Goal: Task Accomplishment & Management: Manage account settings

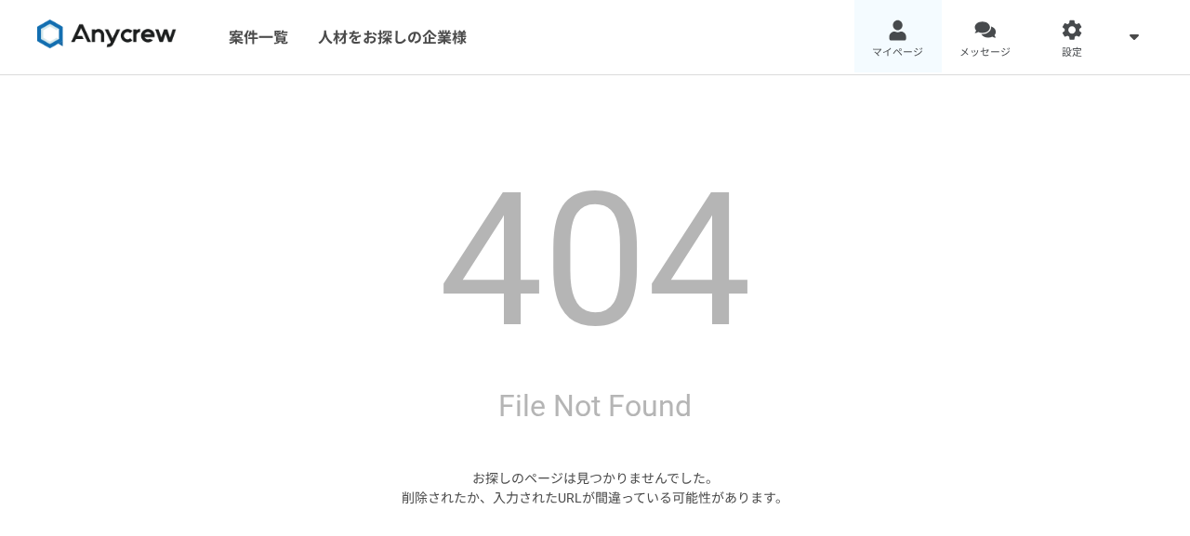
click at [897, 43] on link "マイページ" at bounding box center [897, 37] width 87 height 74
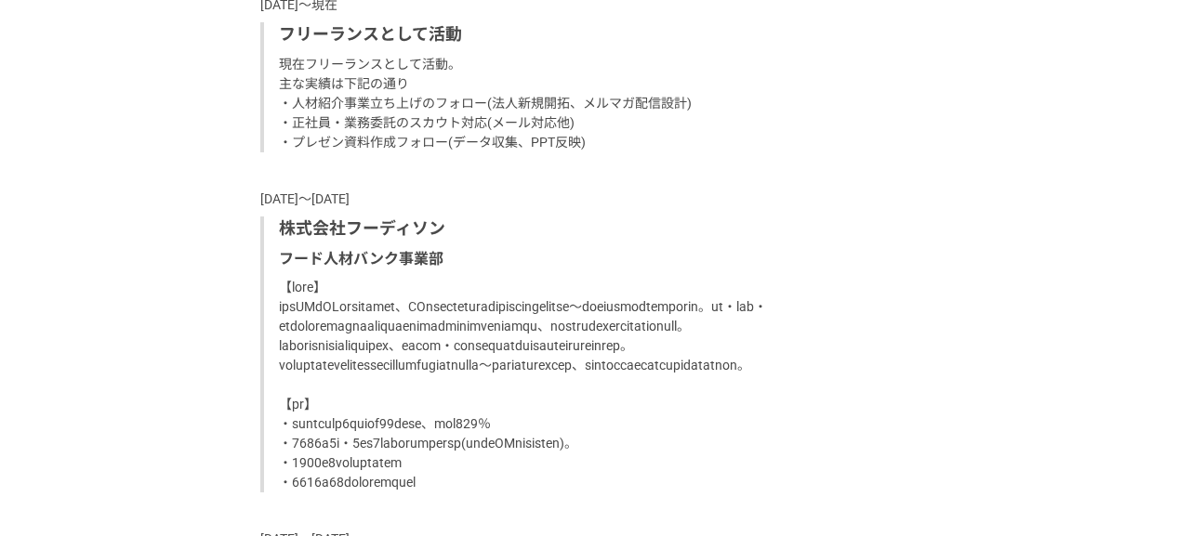
scroll to position [1318, 0]
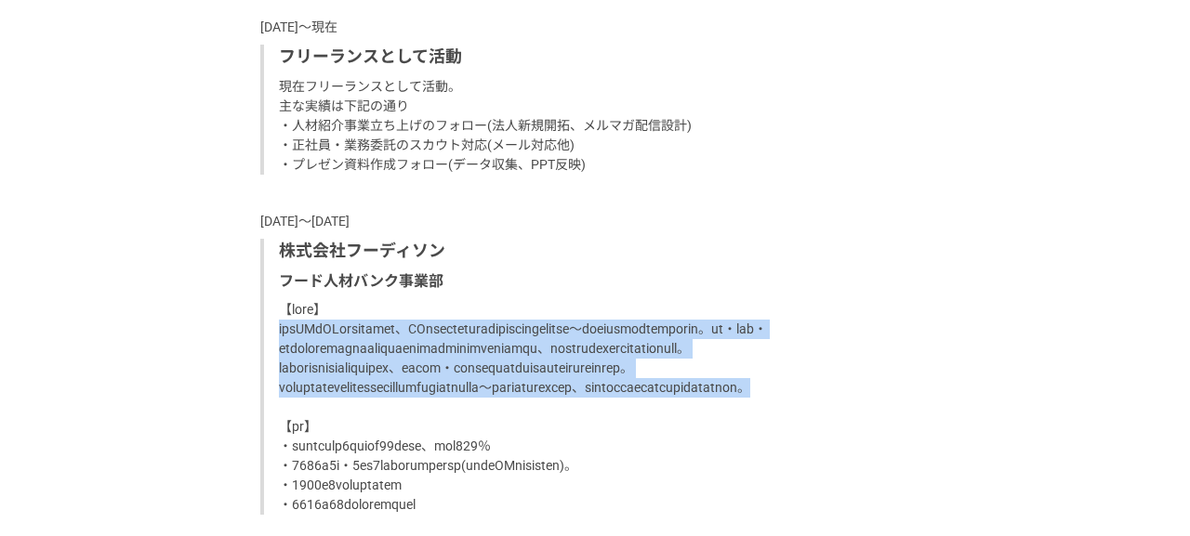
drag, startPoint x: 272, startPoint y: 329, endPoint x: 629, endPoint y: 451, distance: 376.4
click at [629, 451] on div "株式会社フーディソン フード人材バンク事業部" at bounding box center [594, 377] width 669 height 277
copy p "両面型CAとRAの両軸の経験を経て、RA専任として飲食業界の企業への商談や求職者の面接対策〜入社後フォローまで携わっております。企業・求職者・自社の[PERS…"
click at [727, 356] on p at bounding box center [597, 407] width 636 height 215
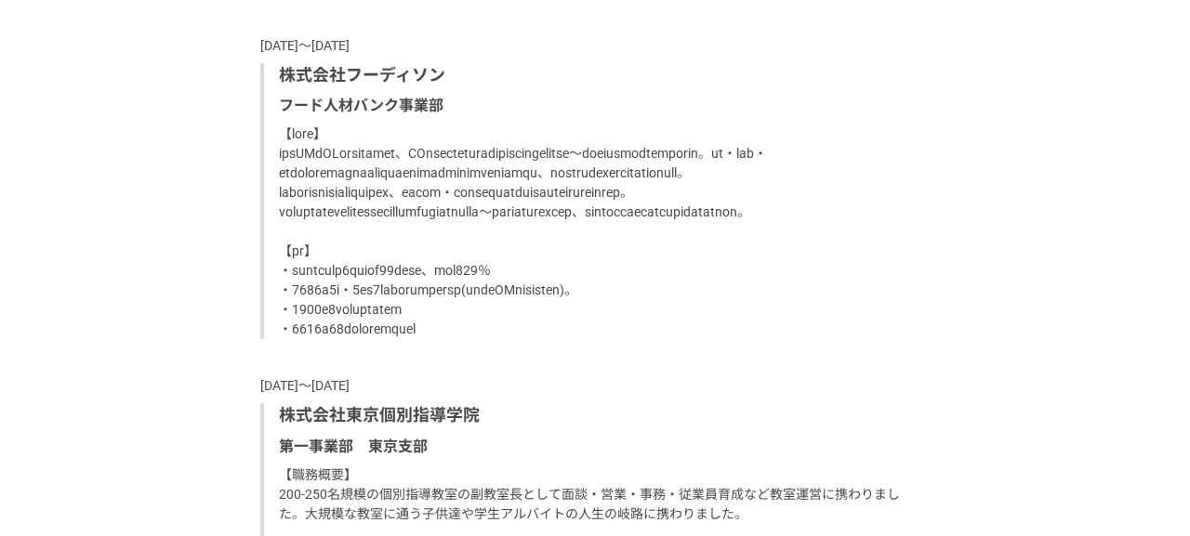
scroll to position [1502, 0]
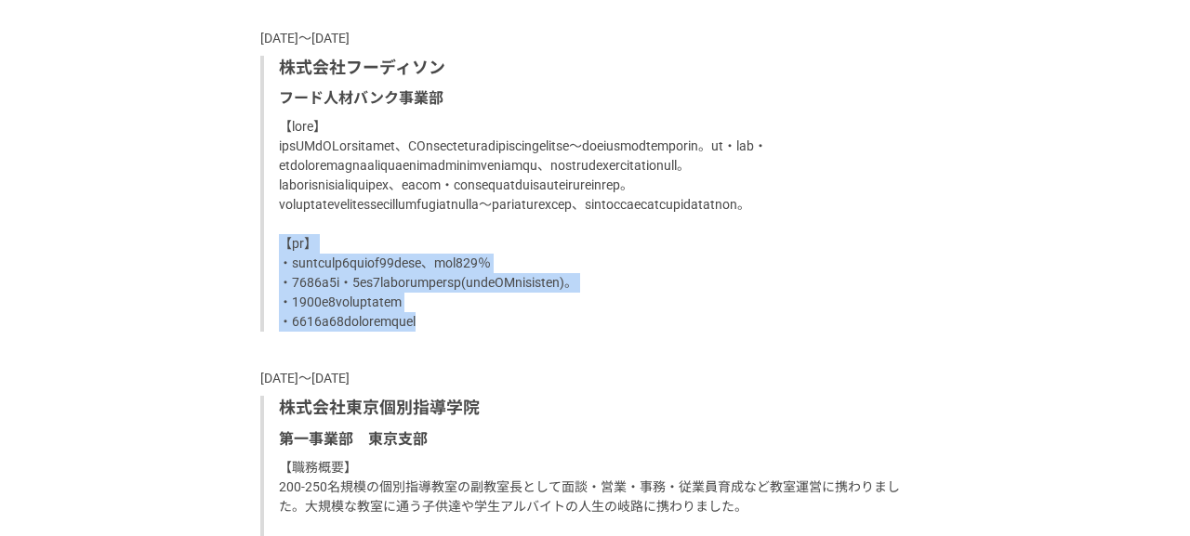
drag, startPoint x: 281, startPoint y: 301, endPoint x: 498, endPoint y: 387, distance: 233.8
click at [498, 332] on p at bounding box center [597, 224] width 636 height 215
copy p "【実績】 ・単月目標成約件数8件に対して11件の達成、達成率130％ ・[DATE]・3月度2ヶ月連続個人業績目標達成(部署内のRAとしては初の達成)。 ・[…"
click at [568, 332] on p at bounding box center [597, 224] width 636 height 215
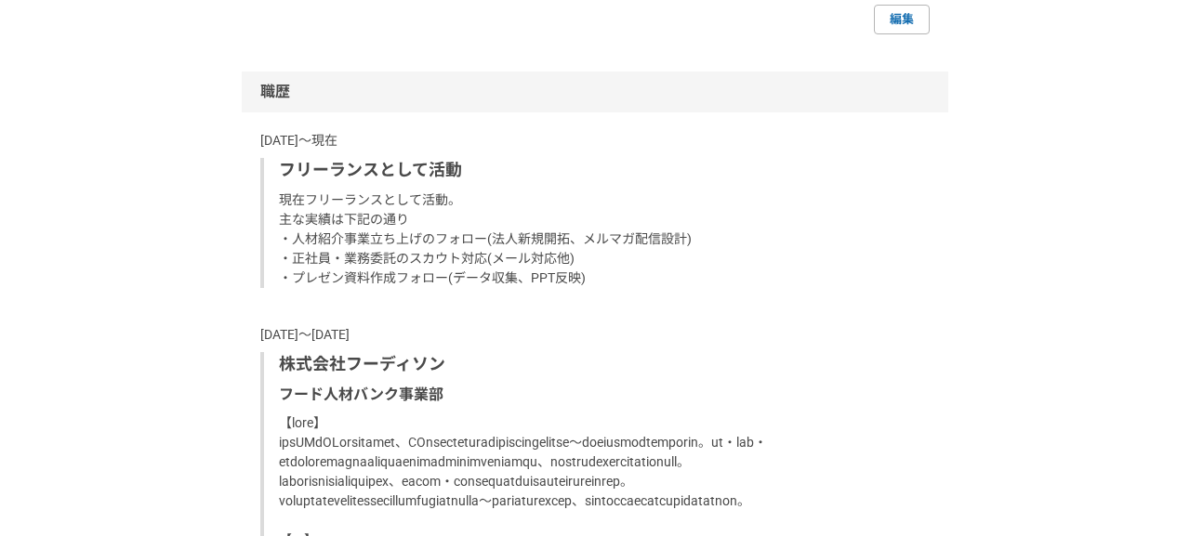
scroll to position [1204, 0]
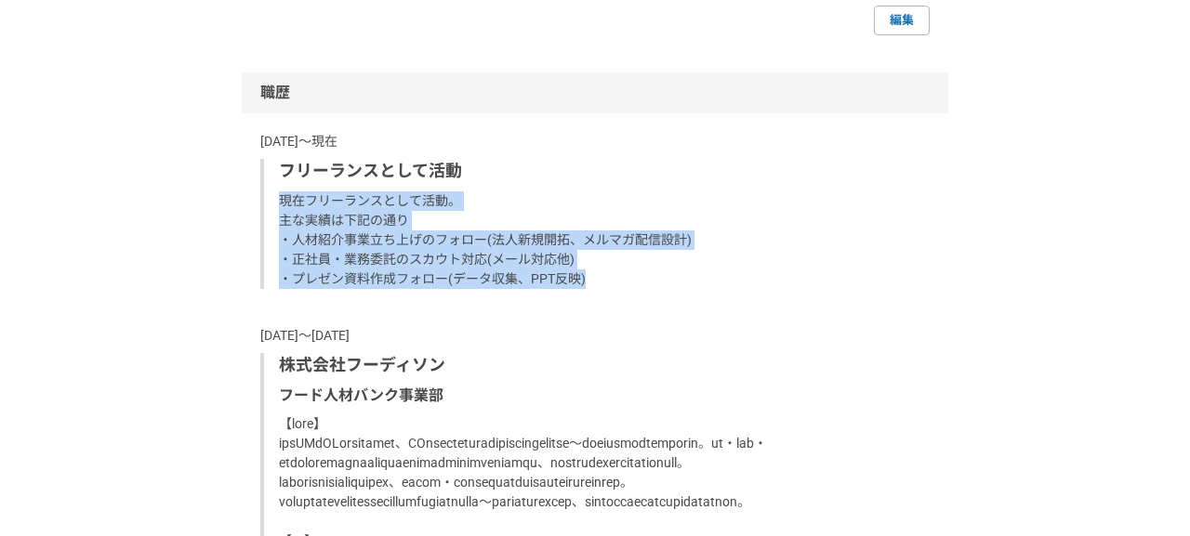
drag, startPoint x: 278, startPoint y: 195, endPoint x: 642, endPoint y: 283, distance: 374.8
click at [642, 283] on p "現在フリーランスとして活動。 主な実績は下記の通り ・人材紹介事業立ち上げのフォロー(法人新規開拓、メルマガ配信設計) ・正社員・業務委託のスカウト対応(メー…" at bounding box center [597, 241] width 636 height 98
copy p "現在フリーランスとして活動。 主な実績は下記の通り ・人材紹介事業立ち上げのフォロー(法人新規開拓、メルマガ配信設計) ・正社員・業務委託のスカウト対応(メー…"
click at [642, 283] on p "現在フリーランスとして活動。 主な実績は下記の通り ・人材紹介事業立ち上げのフォロー(法人新規開拓、メルマガ配信設計) ・正社員・業務委託のスカウト対応(メー…" at bounding box center [597, 241] width 636 height 98
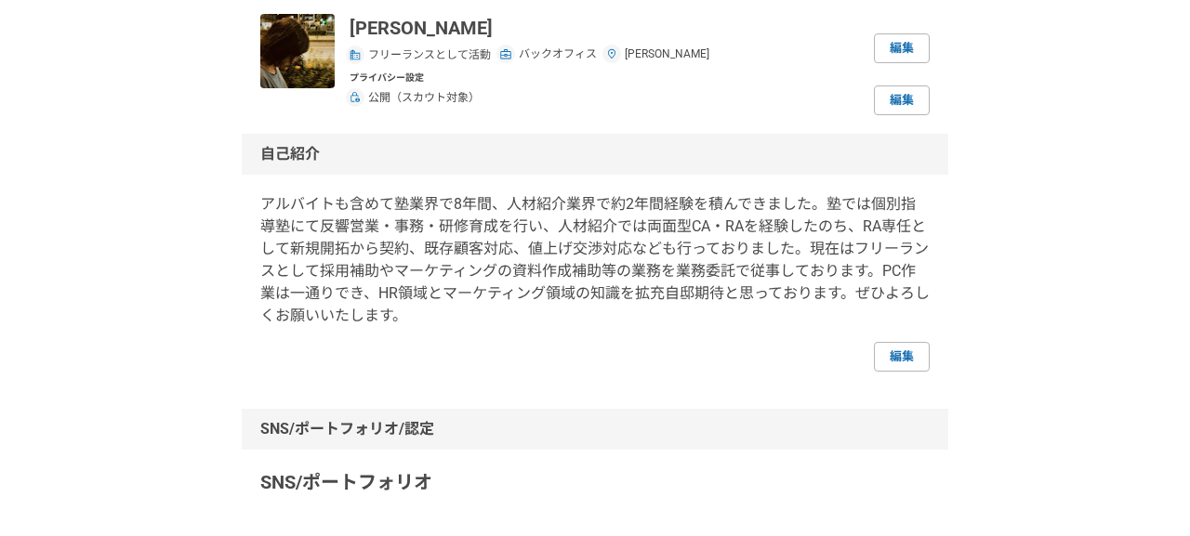
scroll to position [119, 0]
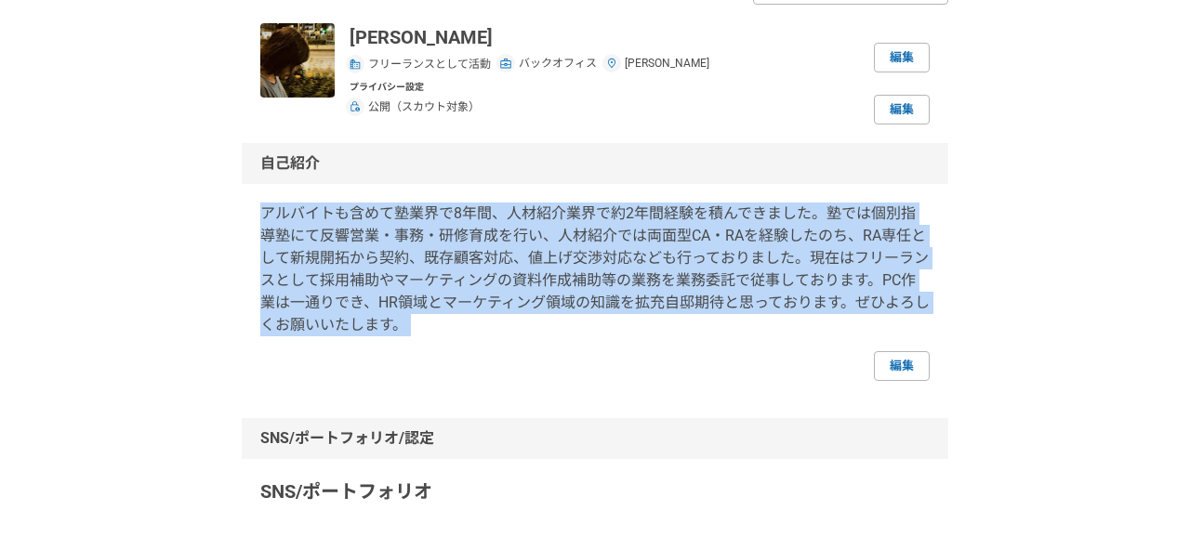
drag, startPoint x: 260, startPoint y: 216, endPoint x: 395, endPoint y: 363, distance: 199.4
click at [395, 363] on div "アルバイトも含めて塾業界で8年間、人材紹介業界で約2年間経験を積んできました。塾では個別指導塾にて反響営業・事務・研修育成を行い、人材紹介では両面型CA・RA…" at bounding box center [594, 292] width 669 height 179
copy p "アルバイトも含めて塾業界で8年間、人材紹介業界で約2年間経験を積んできました。塾では個別指導塾にて反響営業・事務・研修育成を行い、人材紹介では両面型CA・RA…"
click at [528, 370] on div "編集" at bounding box center [594, 366] width 669 height 30
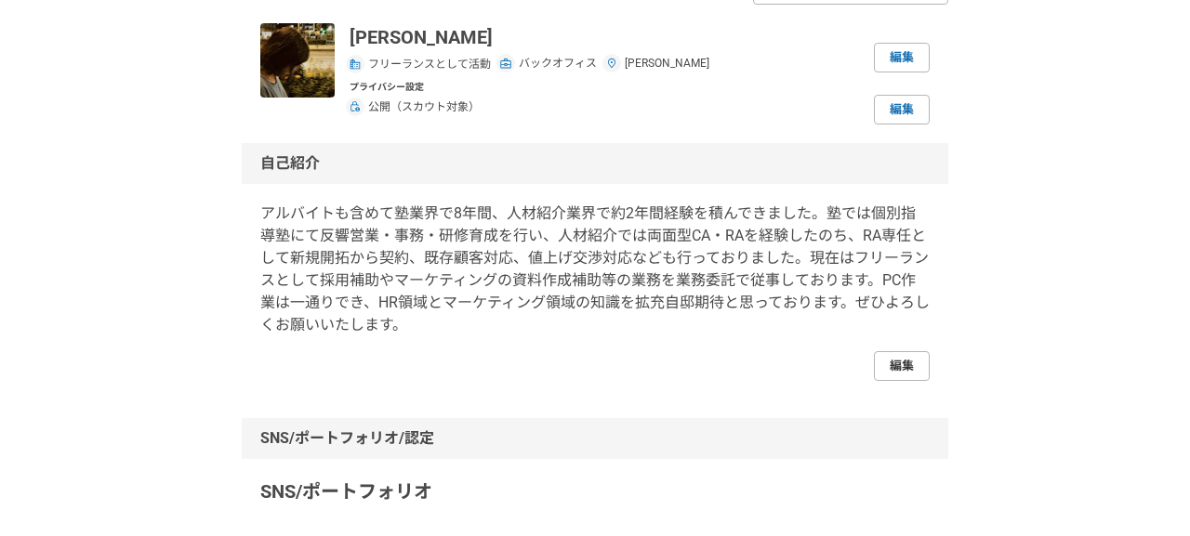
click at [911, 366] on link "編集" at bounding box center [902, 366] width 56 height 30
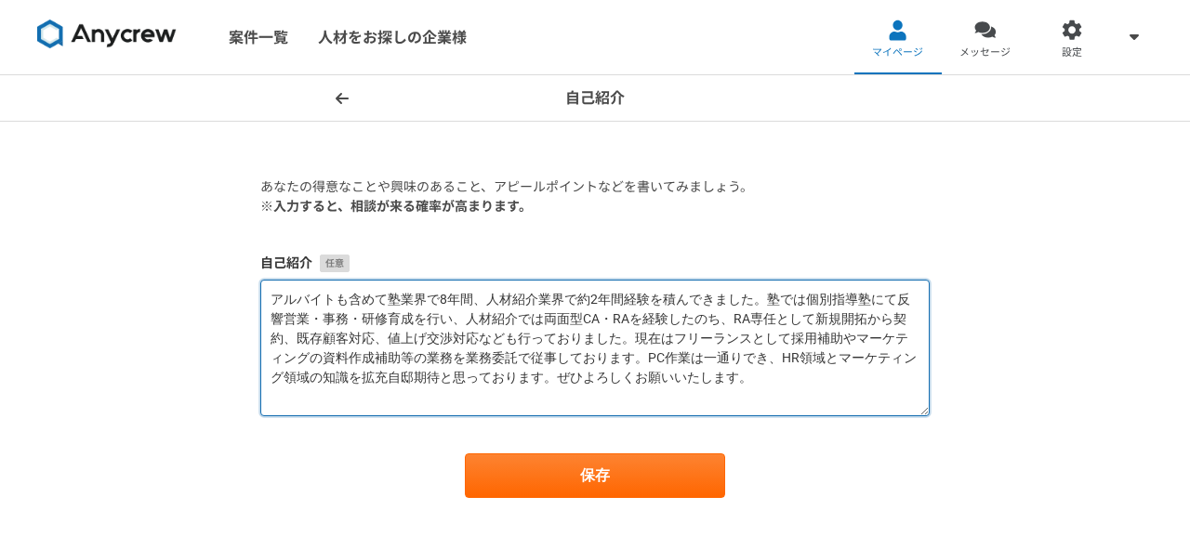
drag, startPoint x: 376, startPoint y: 377, endPoint x: 417, endPoint y: 379, distance: 41.9
click at [419, 379] on textarea "アルバイトも含めて塾業界で8年間、人材紹介業界で約2年間経験を積んできました。塾では個別指導塾にて反響営業・事務・研修育成を行い、人材紹介では両面型CA・RA…" at bounding box center [594, 348] width 669 height 137
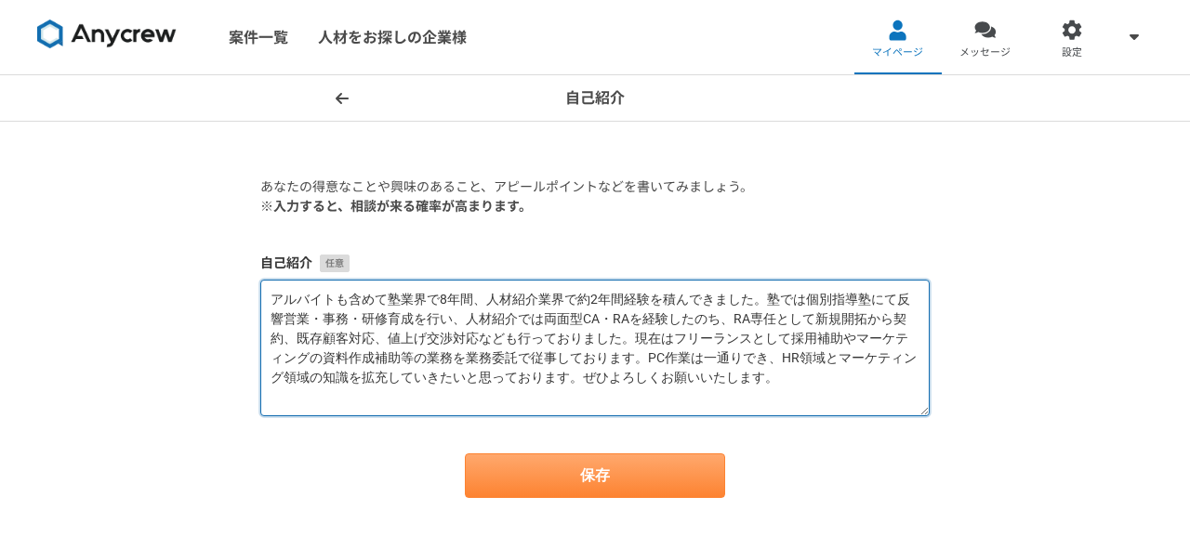
type textarea "アルバイトも含めて塾業界で8年間、人材紹介業界で約2年間経験を積んできました。塾では個別指導塾にて反響営業・事務・研修育成を行い、人材紹介では両面型CA・RA…"
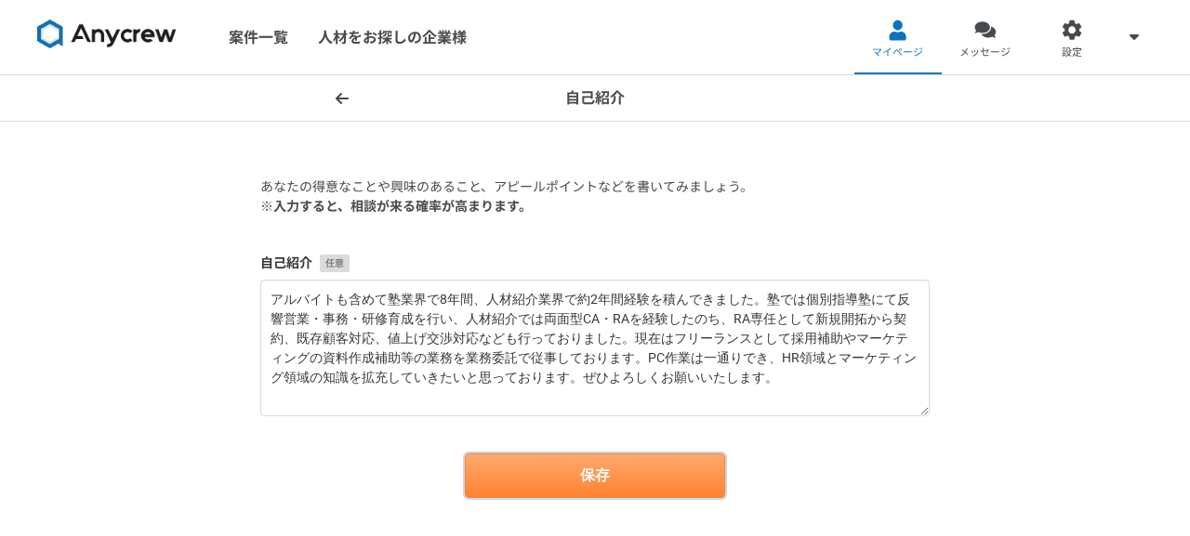
click at [505, 468] on button "保存" at bounding box center [595, 476] width 260 height 45
